Goal: Information Seeking & Learning: Learn about a topic

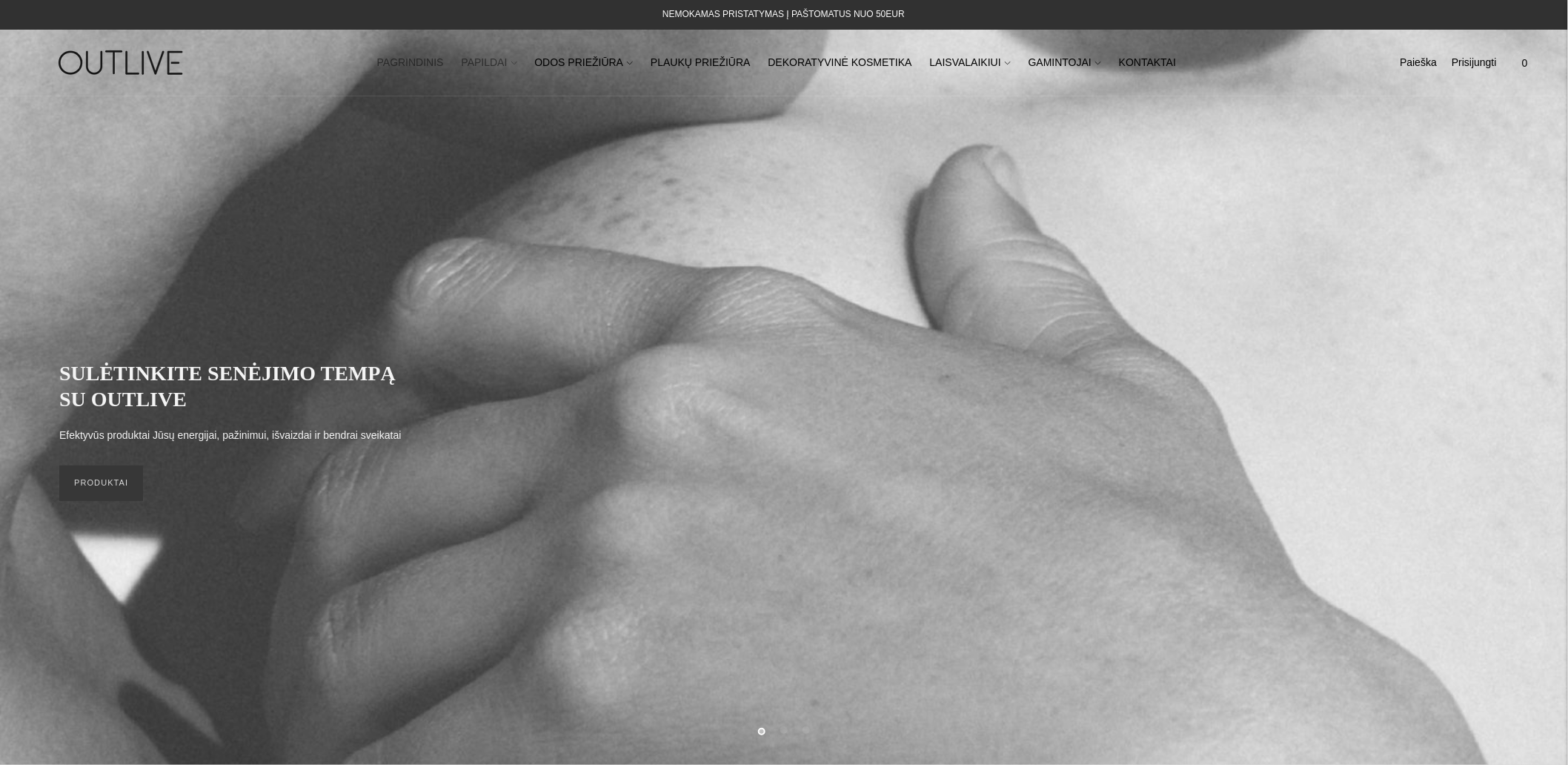
click at [509, 61] on link "PAPILDAI" at bounding box center [489, 63] width 56 height 33
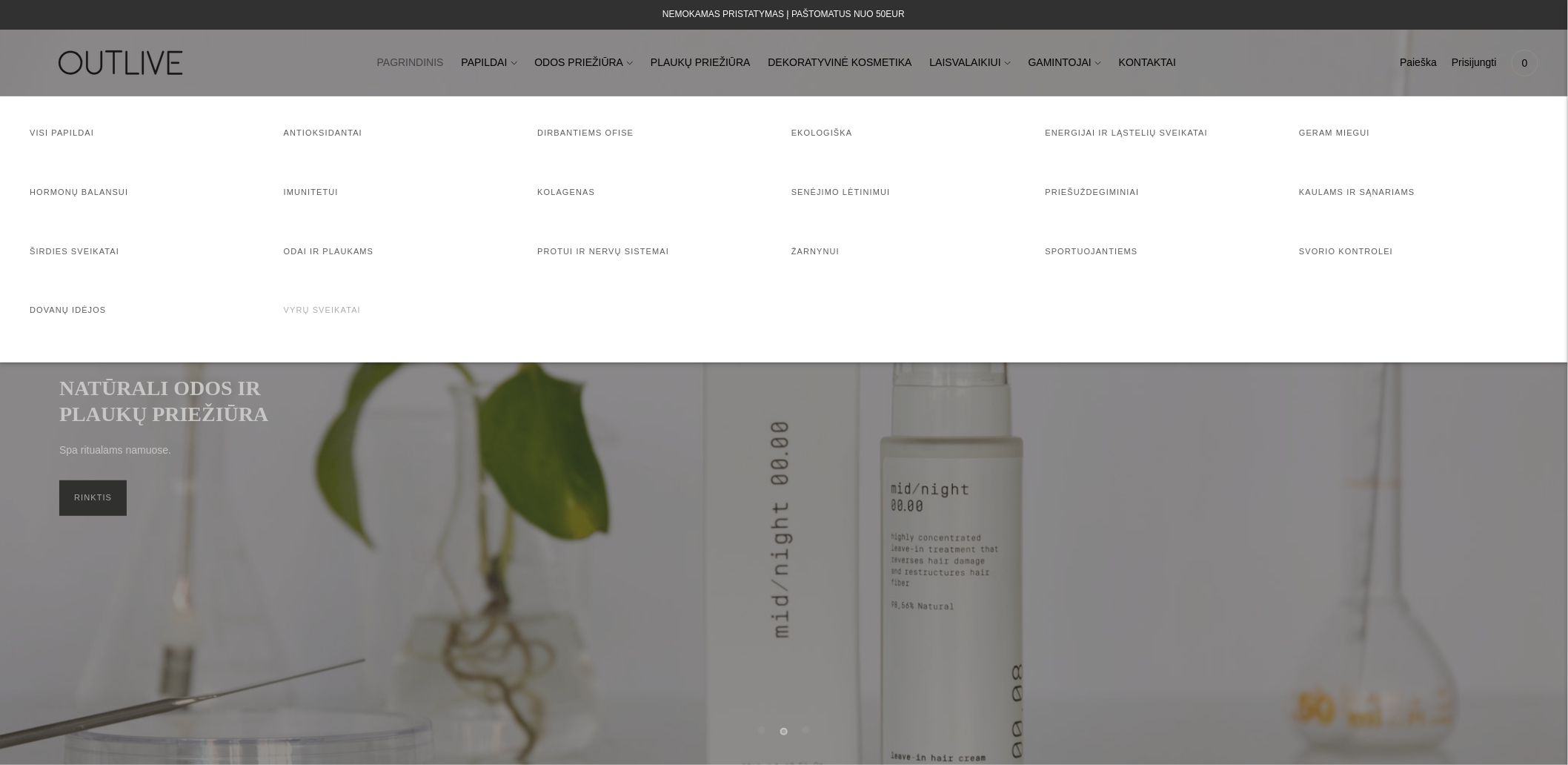
click at [298, 312] on link "Vyrų sveikatai" at bounding box center [322, 310] width 77 height 9
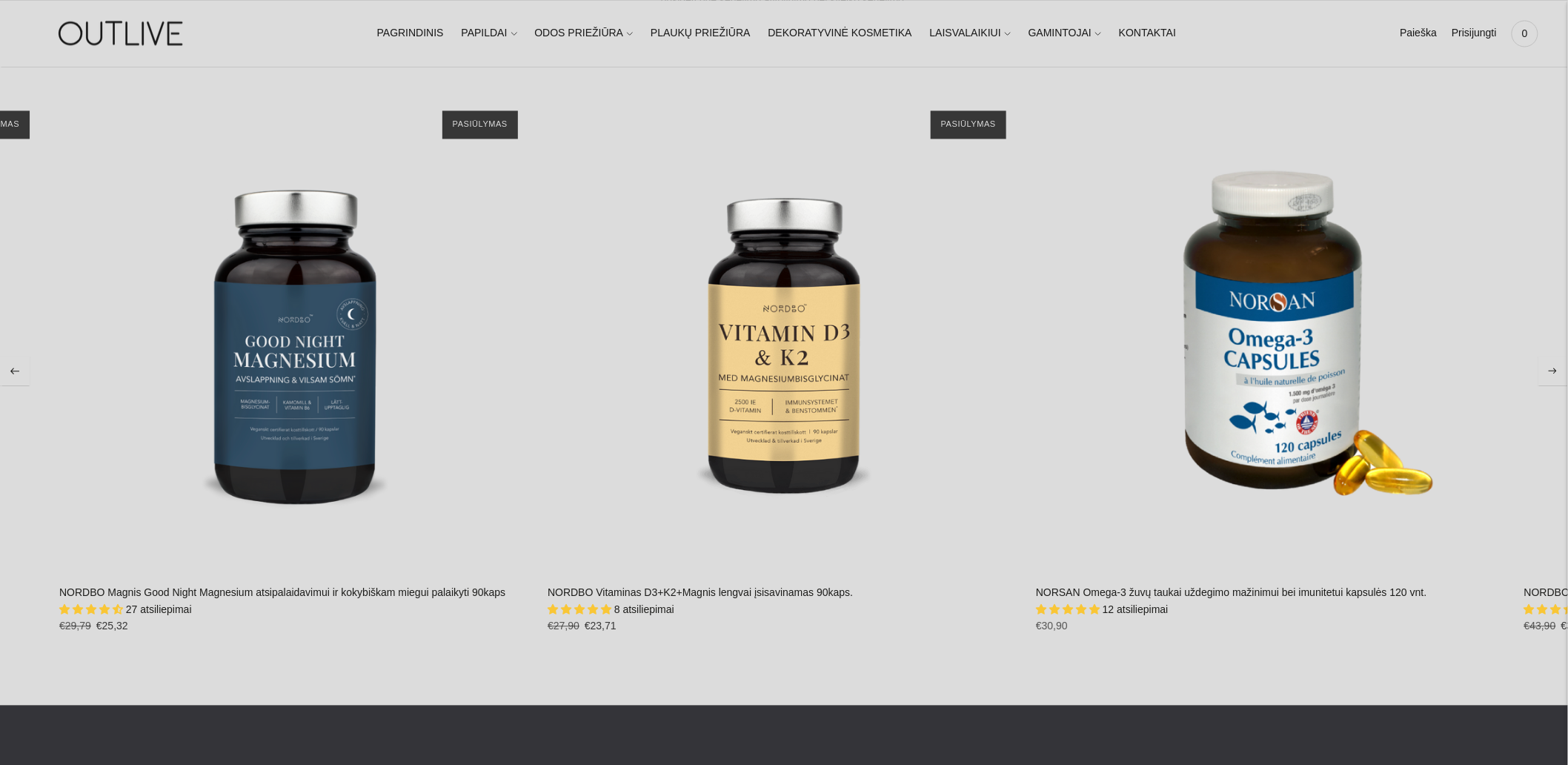
scroll to position [13009, 0]
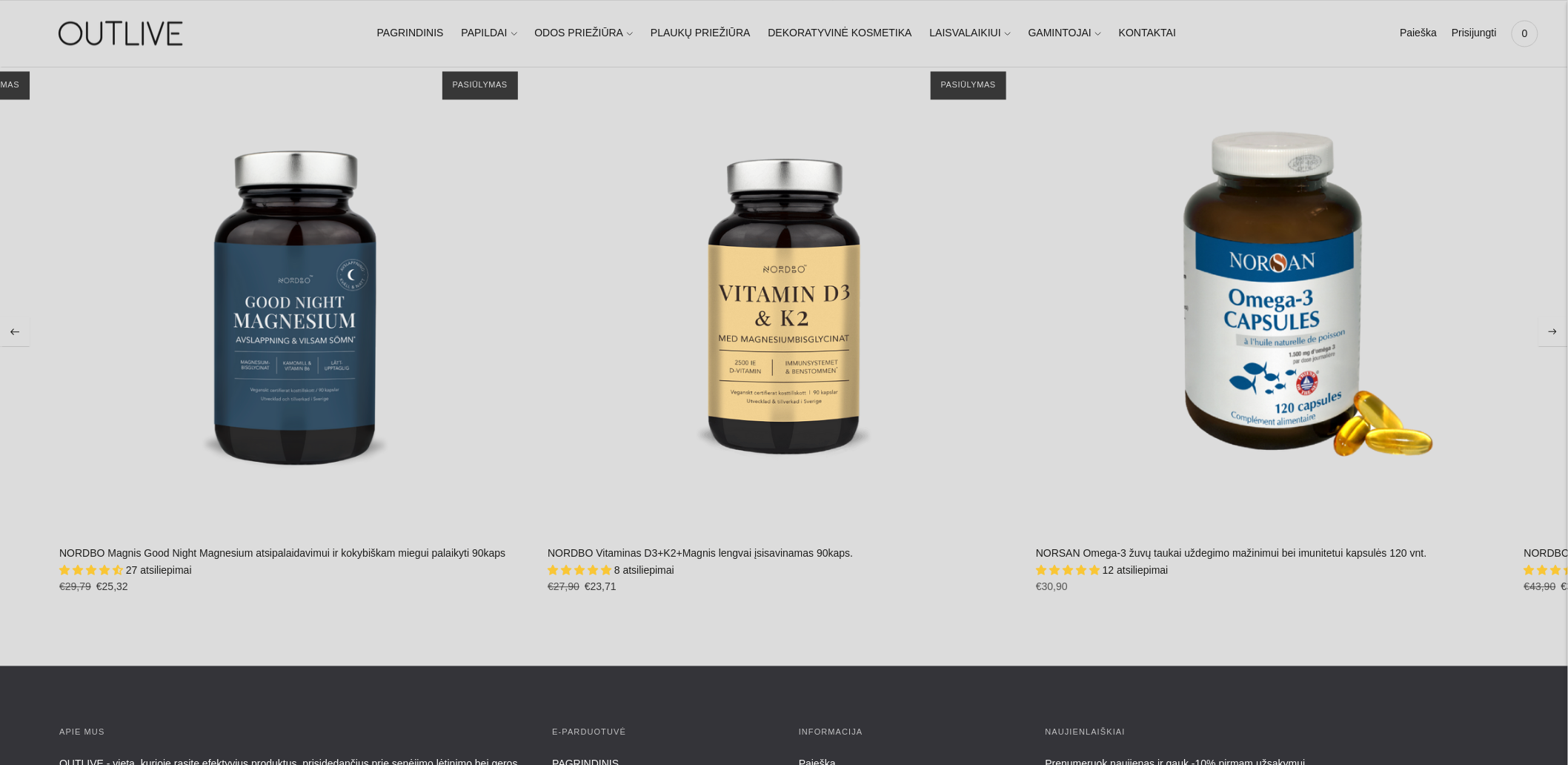
click at [264, 566] on div "27 atsiliepimai" at bounding box center [296, 571] width 474 height 16
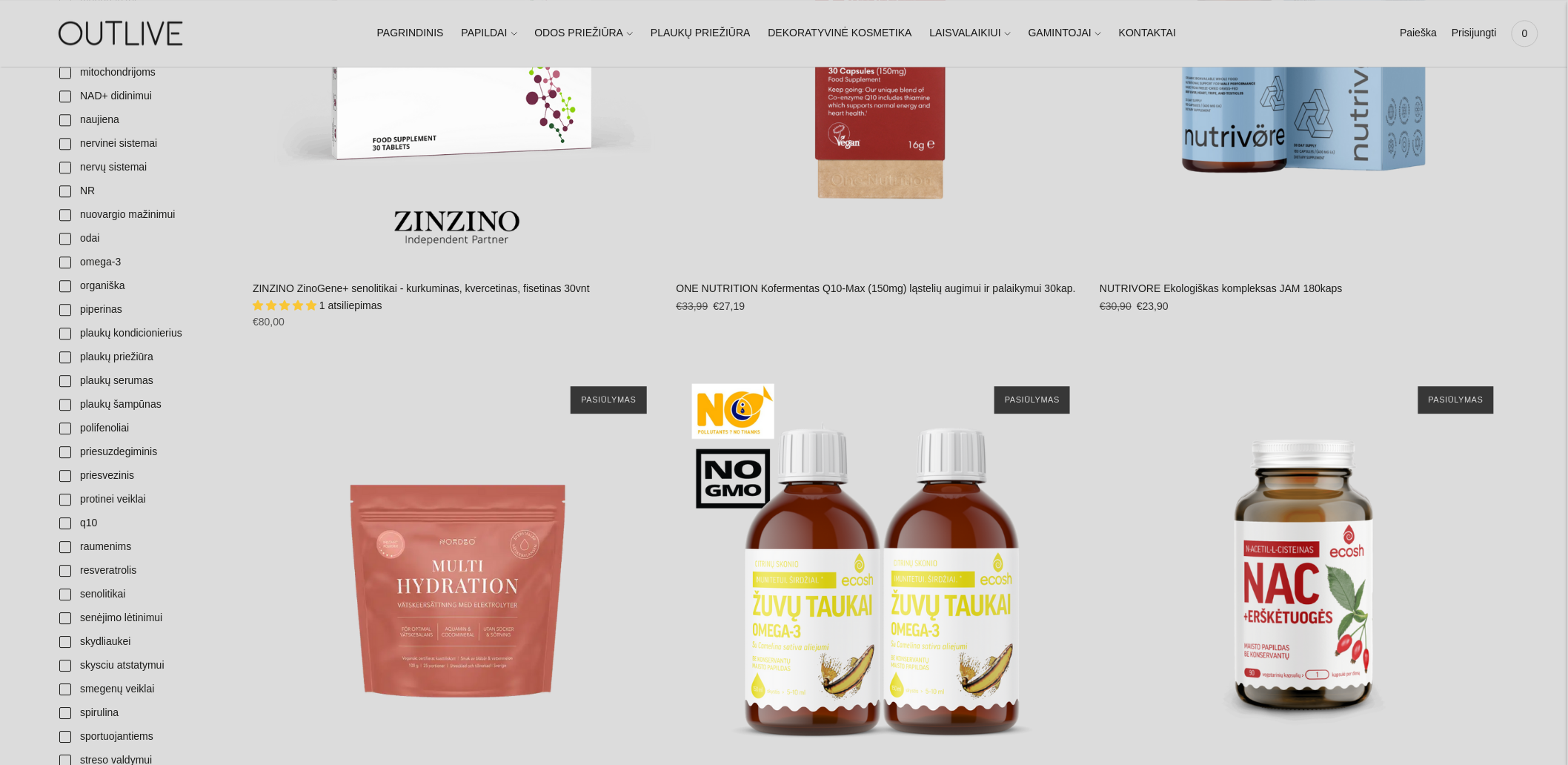
scroll to position [1646, 0]
